Goal: Navigation & Orientation: Find specific page/section

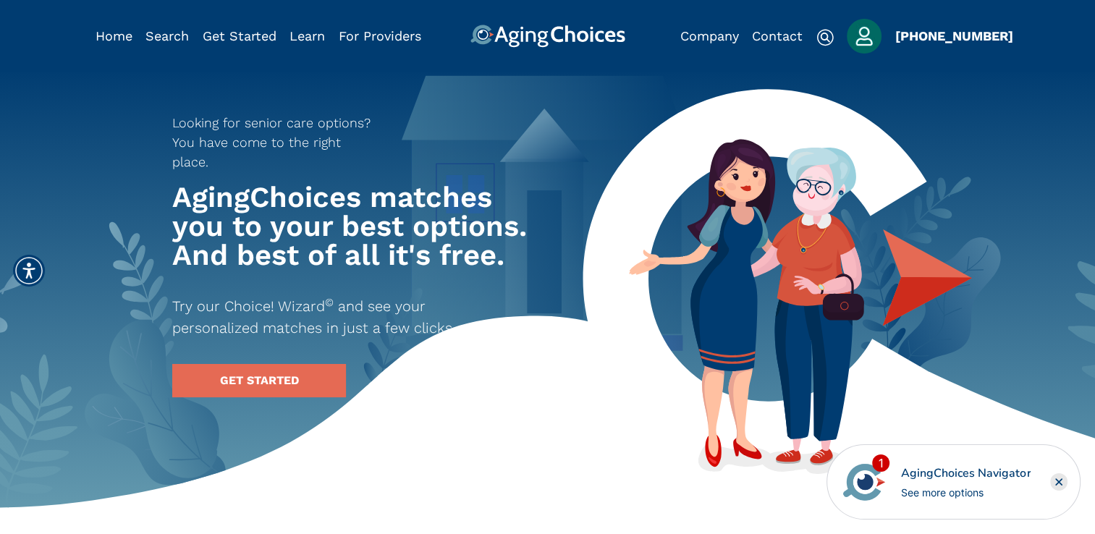
click at [866, 39] on img "Popover trigger" at bounding box center [864, 36] width 35 height 35
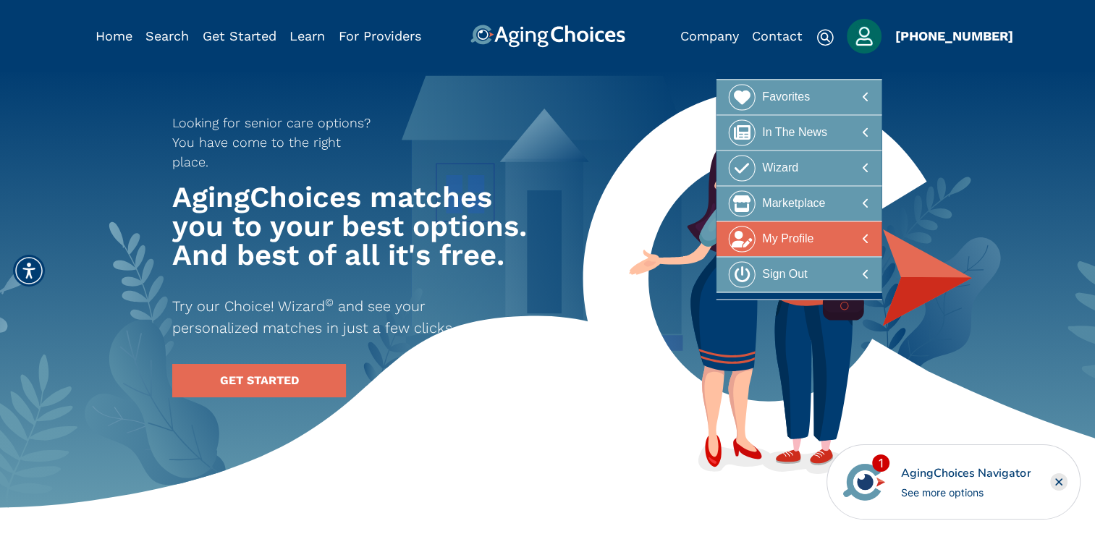
click at [813, 236] on div "My Profile" at bounding box center [787, 239] width 51 height 27
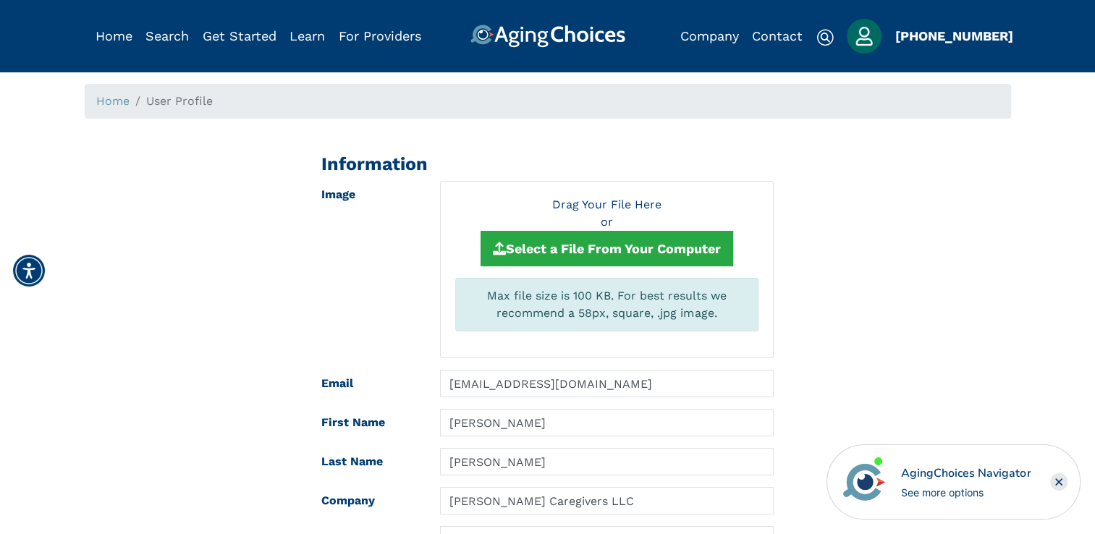
click at [174, 101] on span "User Profile" at bounding box center [179, 101] width 67 height 14
click at [113, 100] on link "Home" at bounding box center [112, 101] width 33 height 14
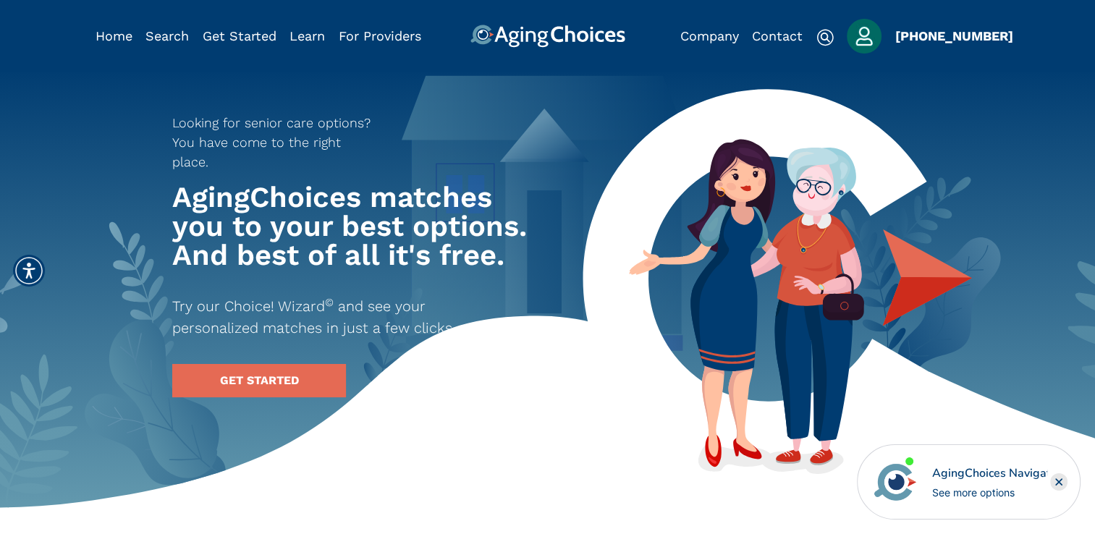
click at [871, 34] on img "Popover trigger" at bounding box center [864, 36] width 35 height 35
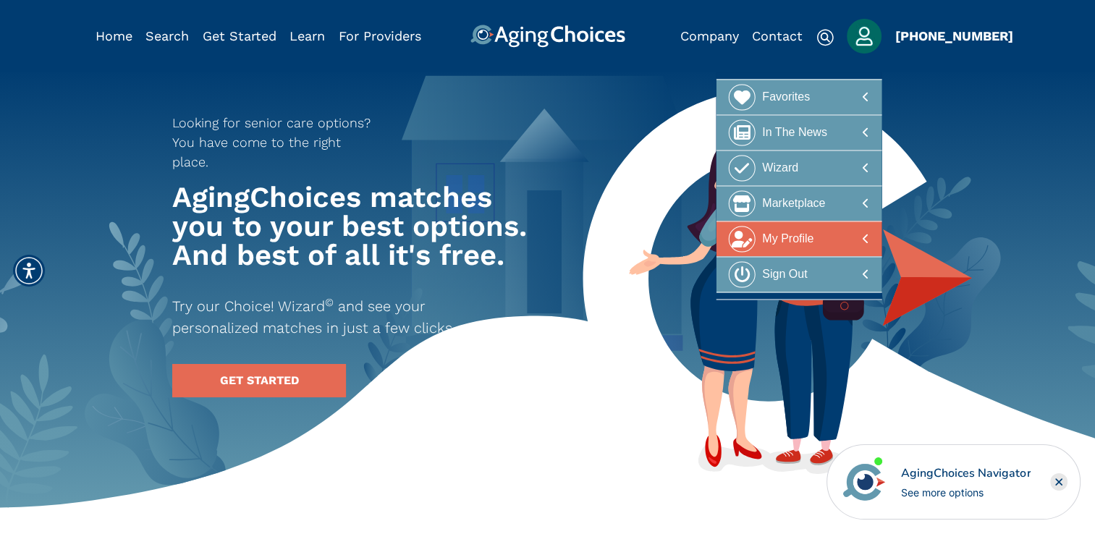
click at [812, 231] on div "My Profile" at bounding box center [787, 239] width 51 height 27
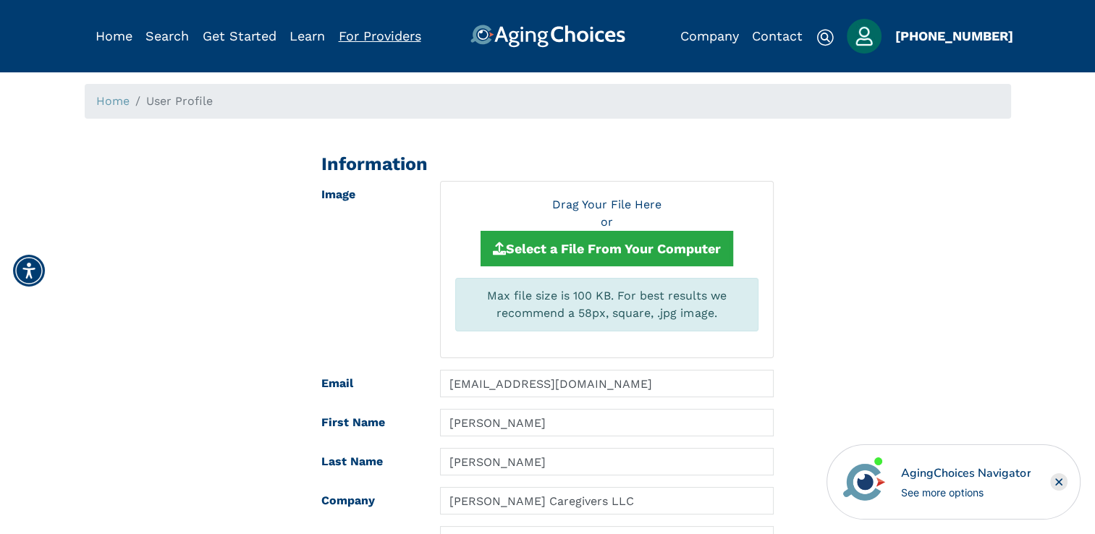
click at [388, 31] on link "For Providers" at bounding box center [380, 35] width 83 height 15
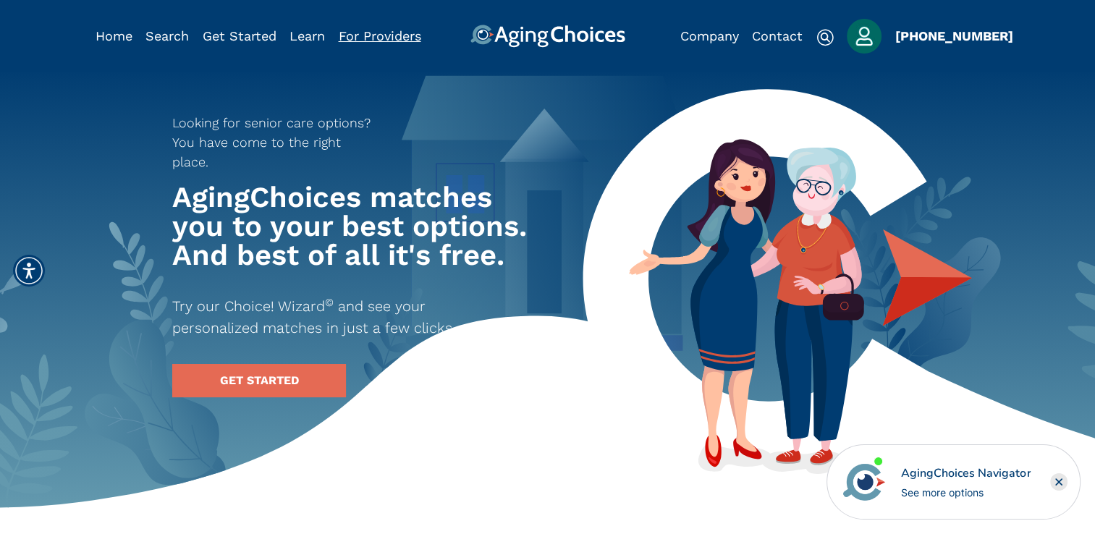
click at [397, 36] on link "For Providers" at bounding box center [380, 35] width 83 height 15
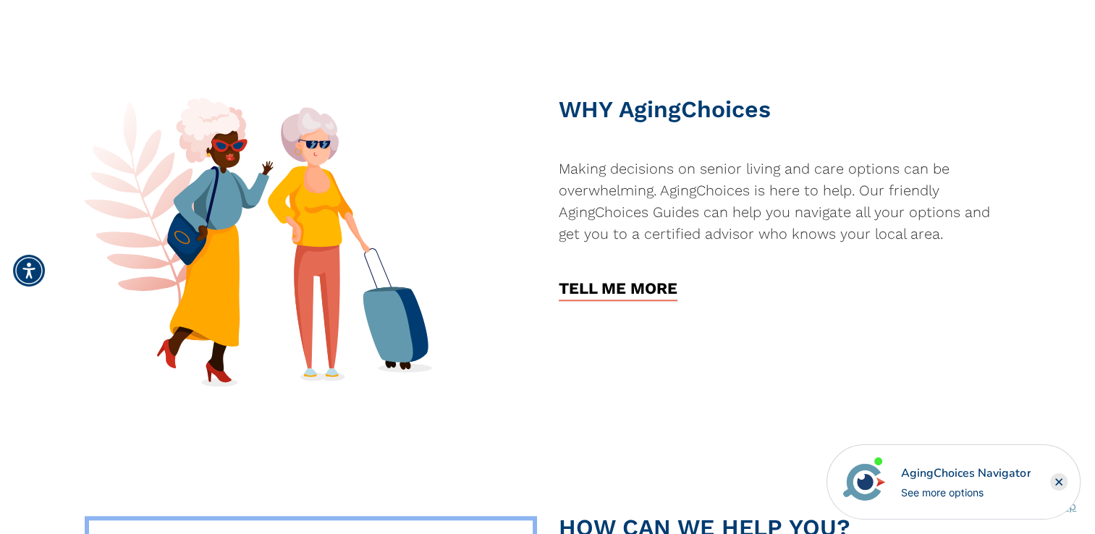
scroll to position [1665, 0]
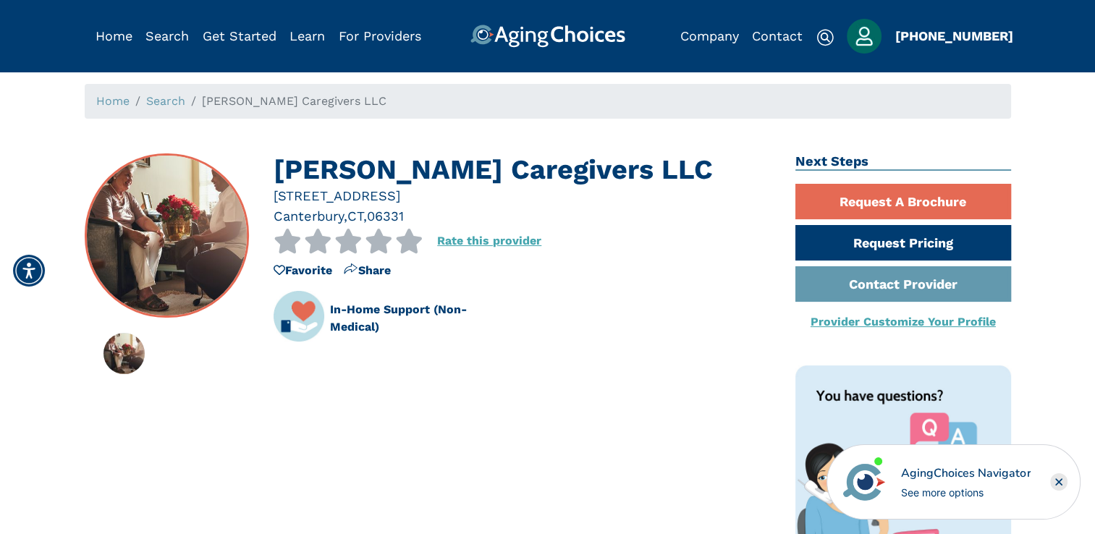
click at [148, 277] on img at bounding box center [166, 236] width 162 height 162
click at [127, 354] on img at bounding box center [123, 353] width 41 height 41
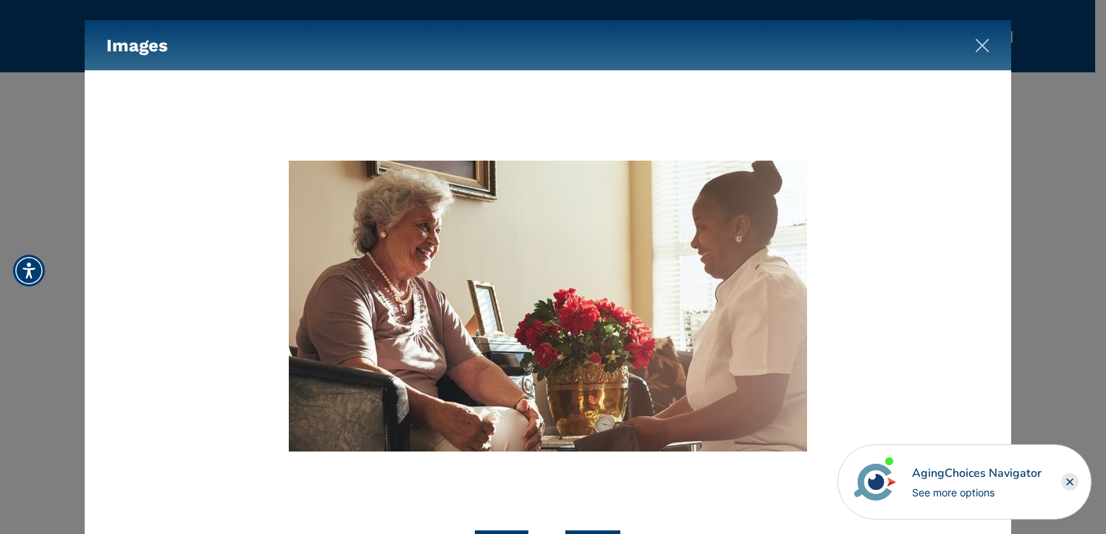
click at [986, 42] on img "Close" at bounding box center [982, 45] width 14 height 14
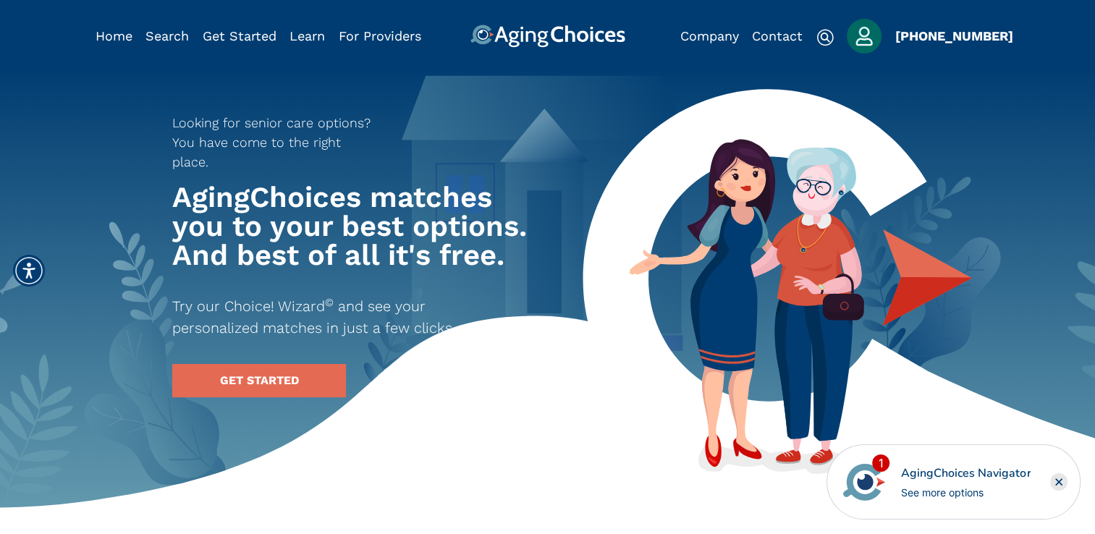
click at [1055, 481] on rect "Close" at bounding box center [1058, 481] width 17 height 17
click at [865, 39] on img "Popover trigger" at bounding box center [864, 36] width 35 height 35
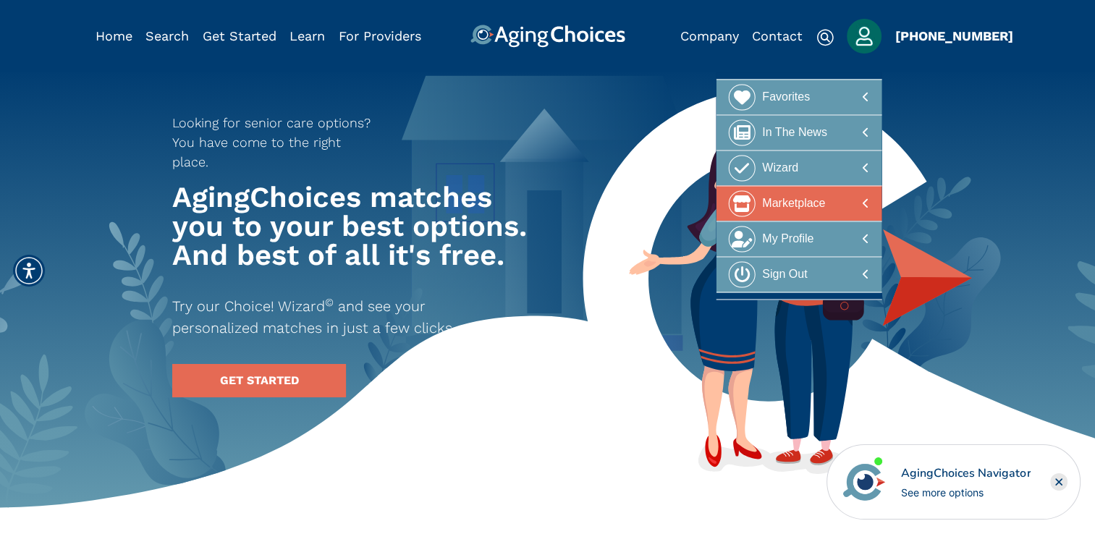
click at [859, 205] on div at bounding box center [799, 203] width 140 height 27
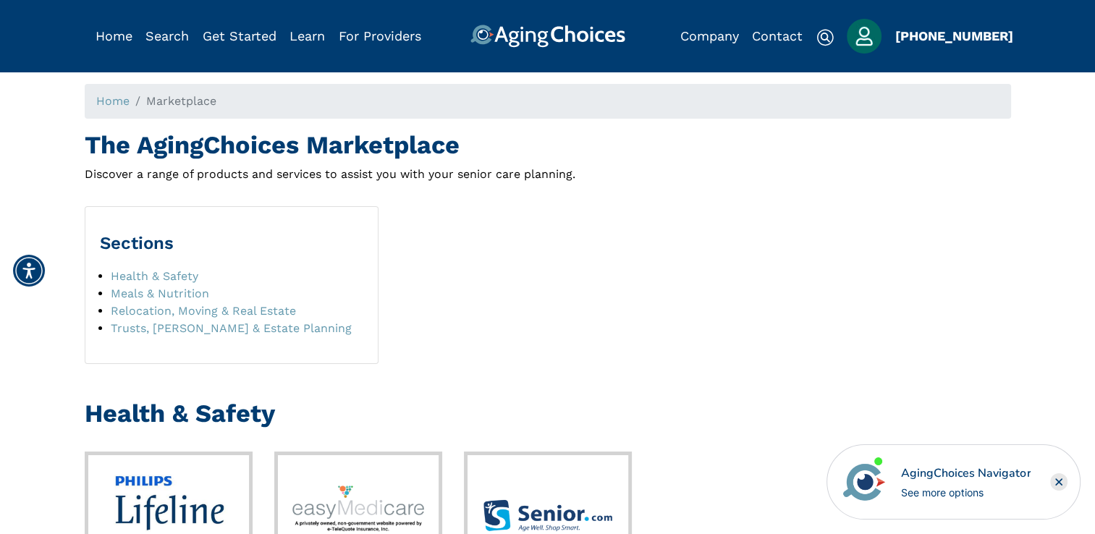
click at [872, 41] on img "Popover trigger" at bounding box center [864, 36] width 35 height 35
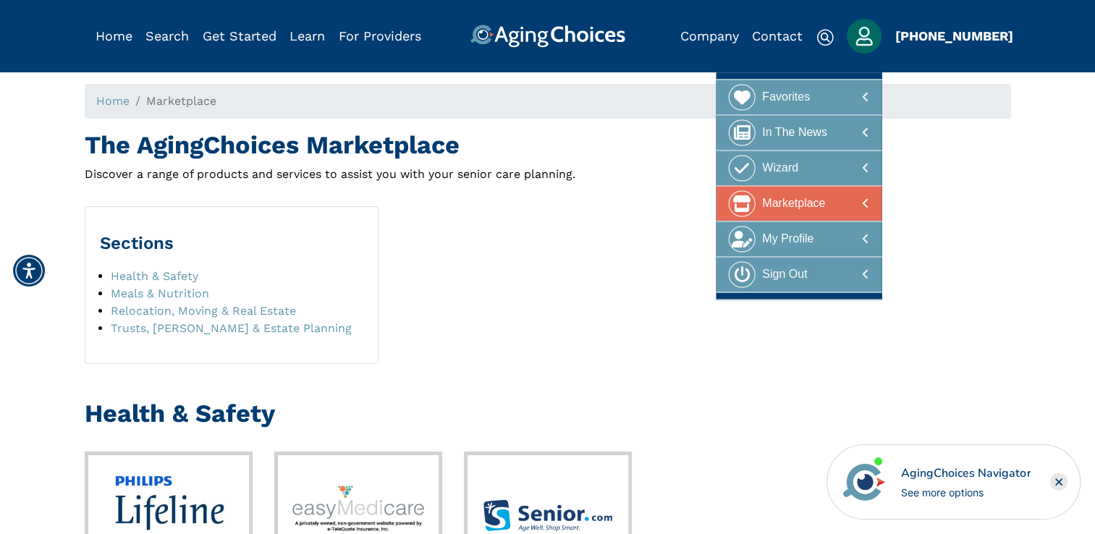
click at [855, 198] on div at bounding box center [799, 203] width 140 height 27
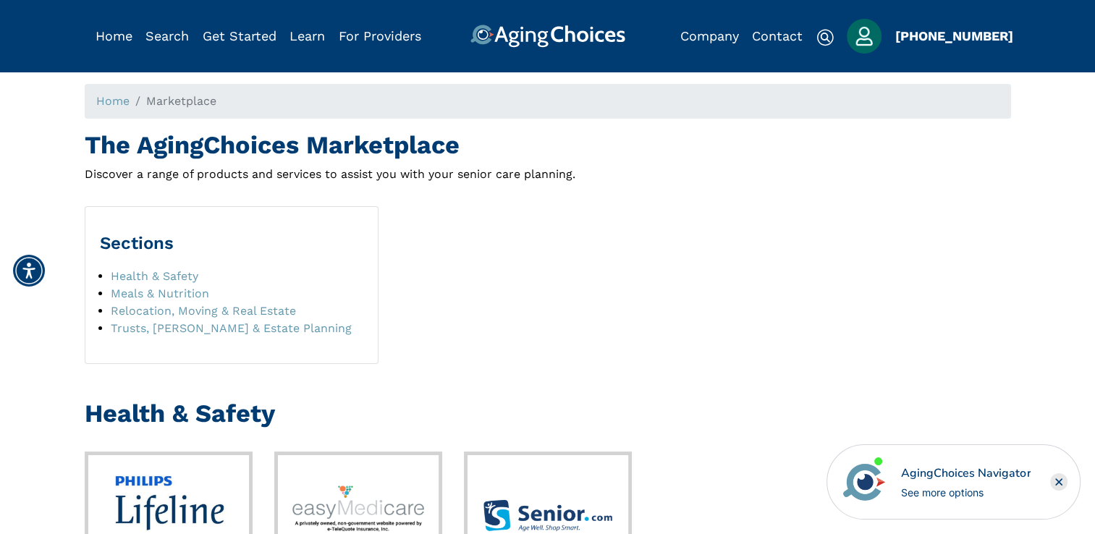
click at [868, 39] on img "Popover trigger" at bounding box center [864, 36] width 35 height 35
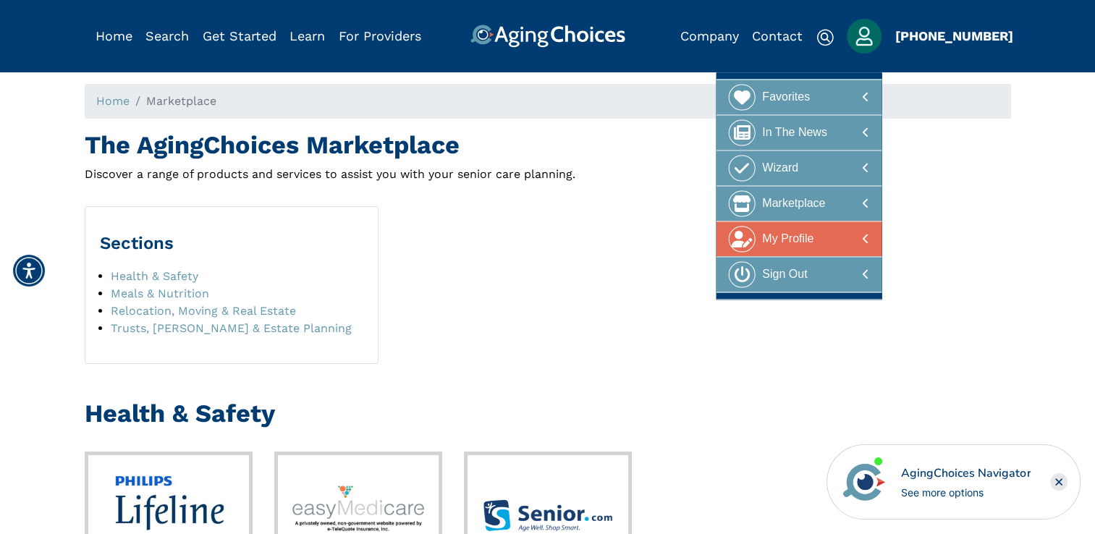
click at [858, 234] on div at bounding box center [799, 239] width 140 height 27
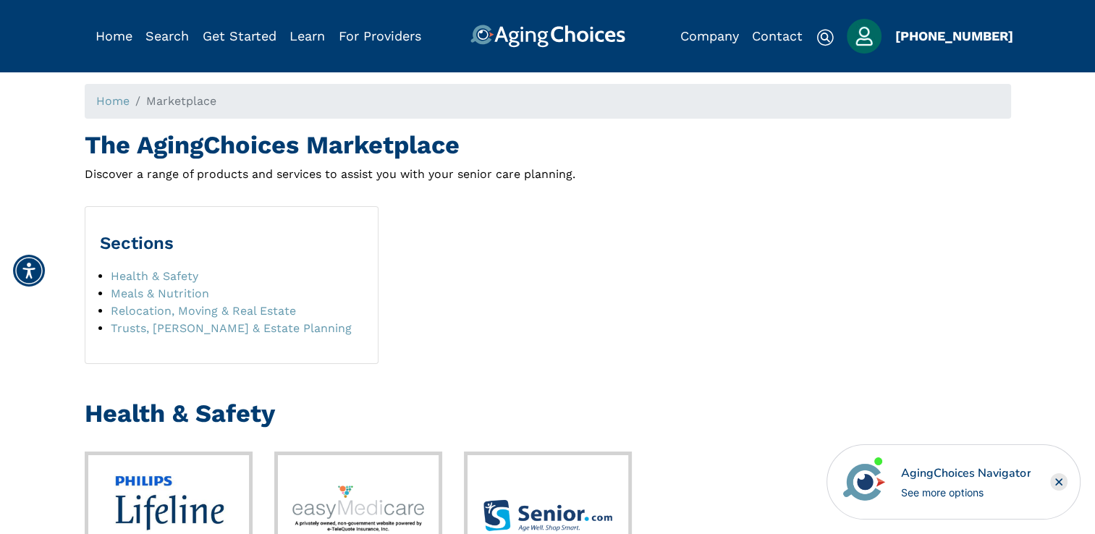
click at [860, 44] on img "Popover trigger" at bounding box center [864, 36] width 35 height 35
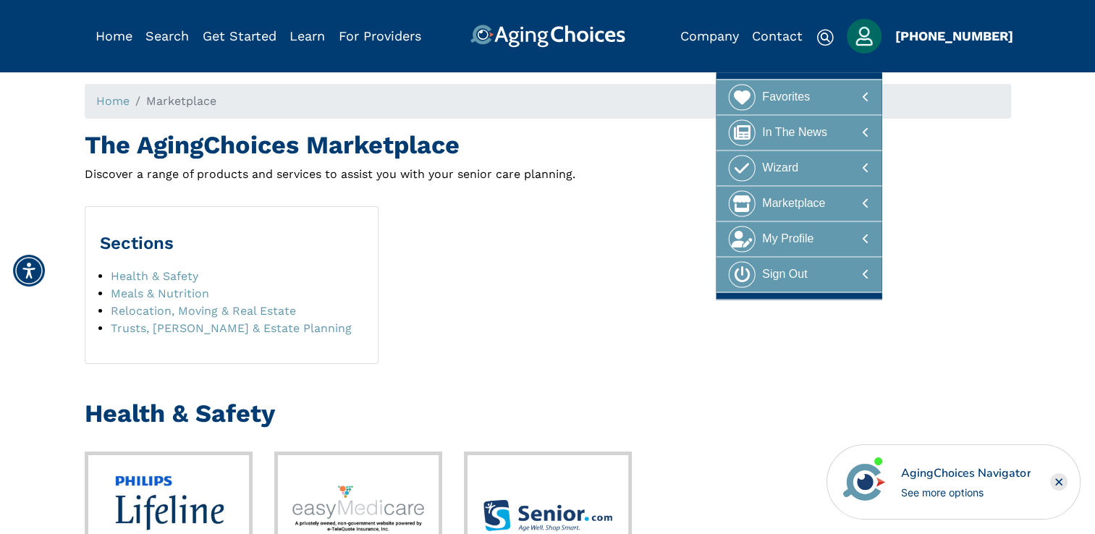
click at [971, 230] on div "Sections Health & Safety Meals & Nutrition Relocation, Moving & Real Estate Tru…" at bounding box center [548, 279] width 948 height 169
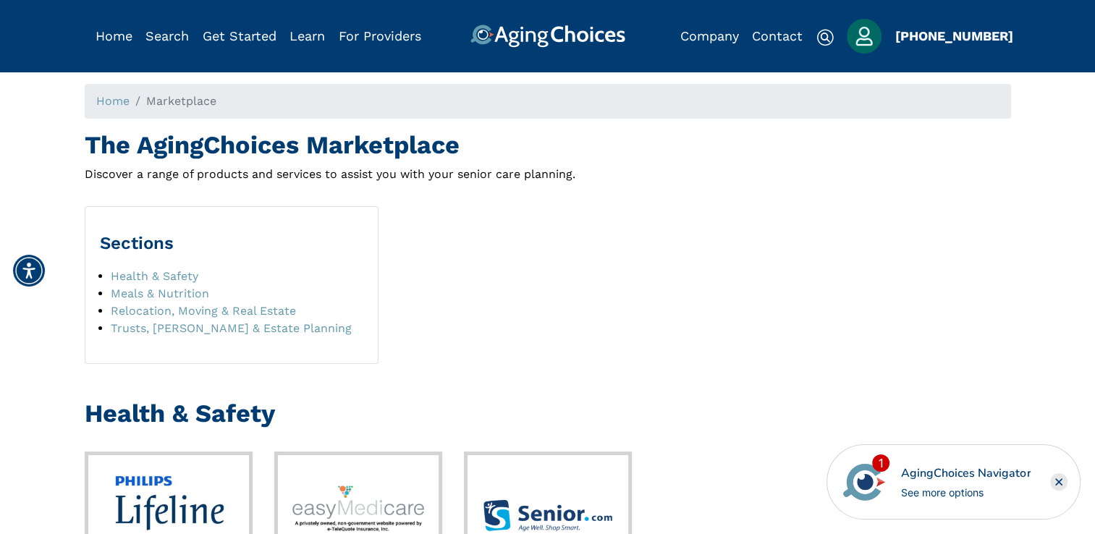
click at [861, 38] on img "Popover trigger" at bounding box center [864, 36] width 35 height 35
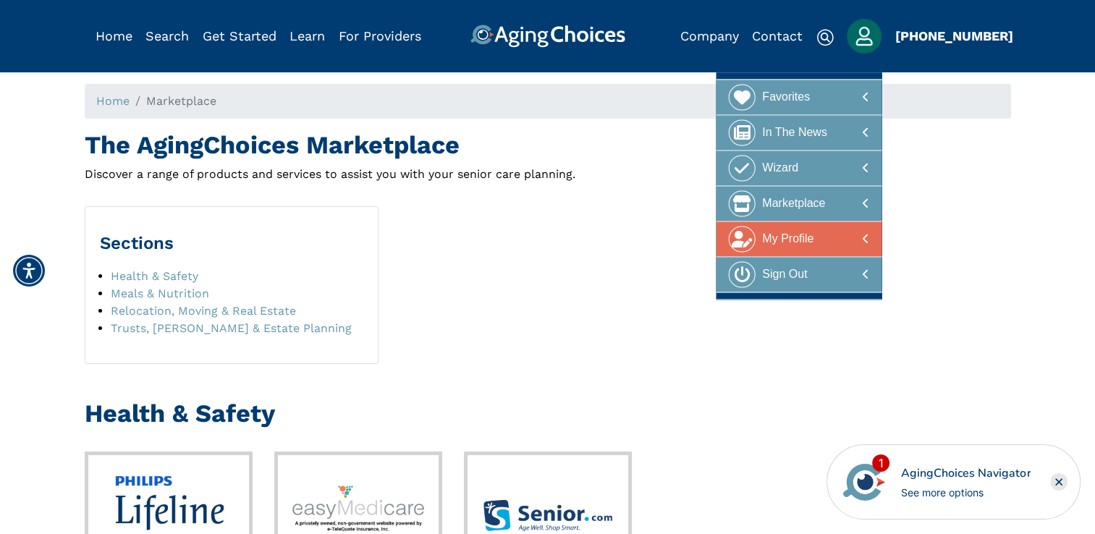
click at [790, 245] on div "My Profile" at bounding box center [787, 239] width 51 height 27
